Goal: Information Seeking & Learning: Learn about a topic

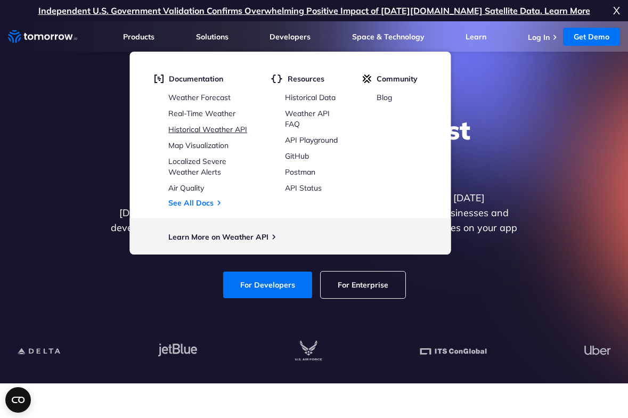
click at [225, 130] on link "Historical Weather API" at bounding box center [207, 130] width 79 height 10
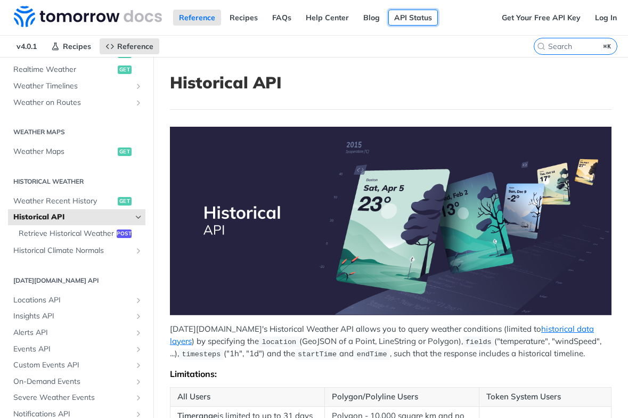
click at [399, 19] on link "API Status" at bounding box center [413, 18] width 50 height 16
click at [243, 17] on link "Recipes" at bounding box center [244, 18] width 40 height 16
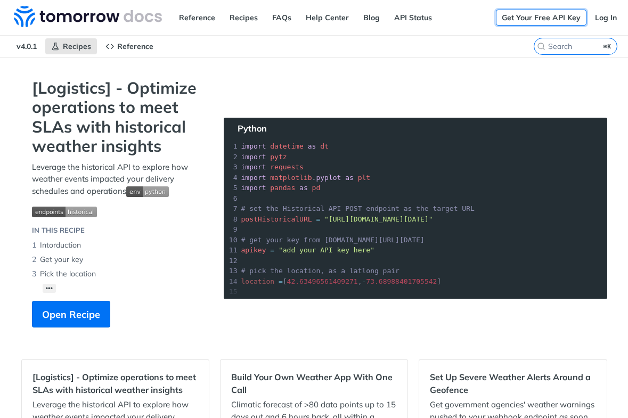
click at [547, 19] on link "Get Your Free API Key" at bounding box center [541, 18] width 91 height 16
click at [192, 17] on link "Reference" at bounding box center [197, 18] width 48 height 16
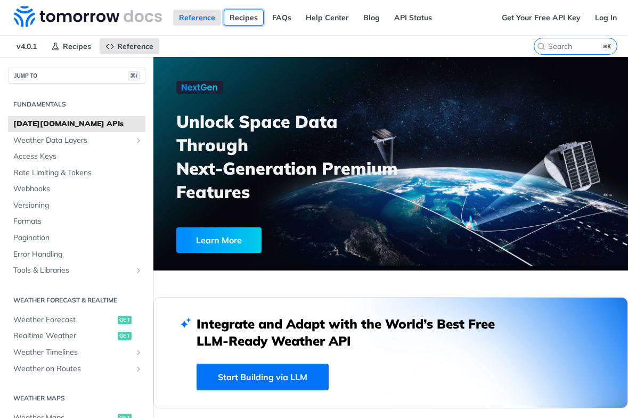
click at [236, 18] on link "Recipes" at bounding box center [244, 18] width 40 height 16
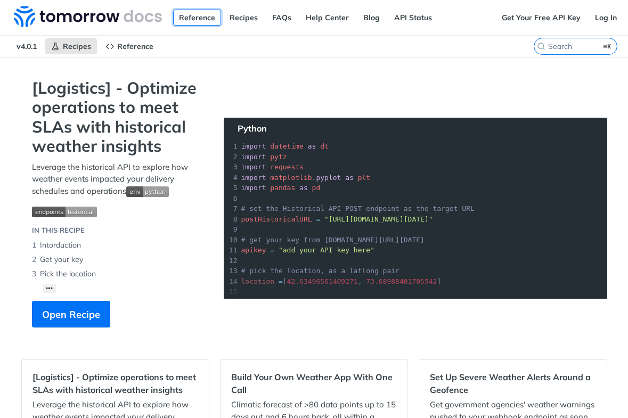
click at [185, 15] on link "Reference" at bounding box center [197, 18] width 48 height 16
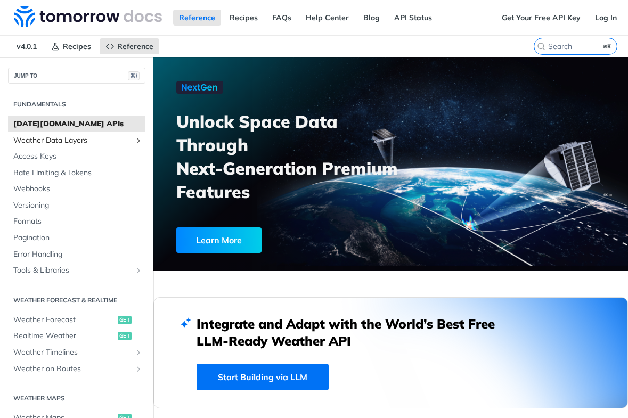
click at [79, 142] on span "Weather Data Layers" at bounding box center [72, 140] width 118 height 11
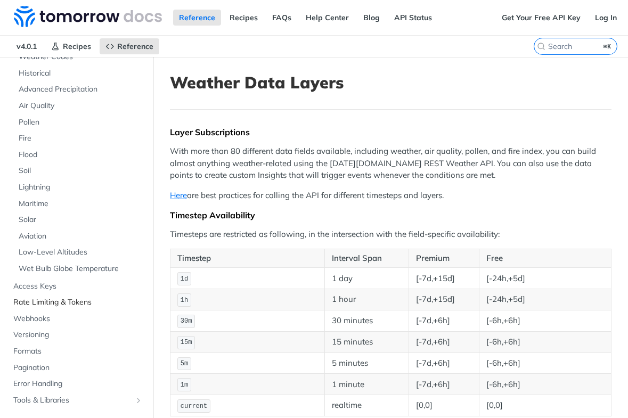
scroll to position [191, 0]
